Goal: Find specific page/section: Find specific page/section

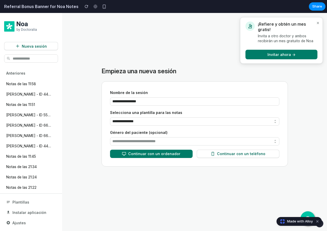
click at [291, 30] on h3 "¡Refiere y obtén un mes gratis!" at bounding box center [287, 26] width 59 height 11
click at [316, 23] on button "×" at bounding box center [317, 22] width 5 height 7
